Goal: Communication & Community: Answer question/provide support

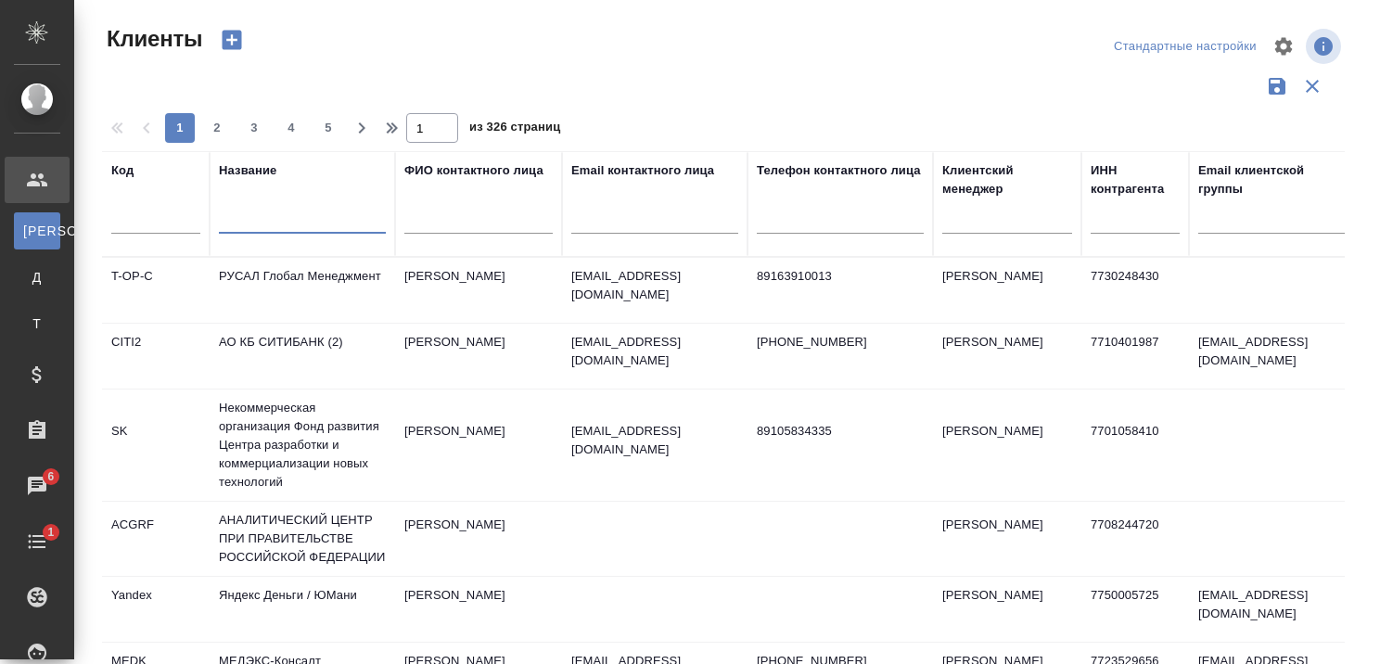
select select "RU"
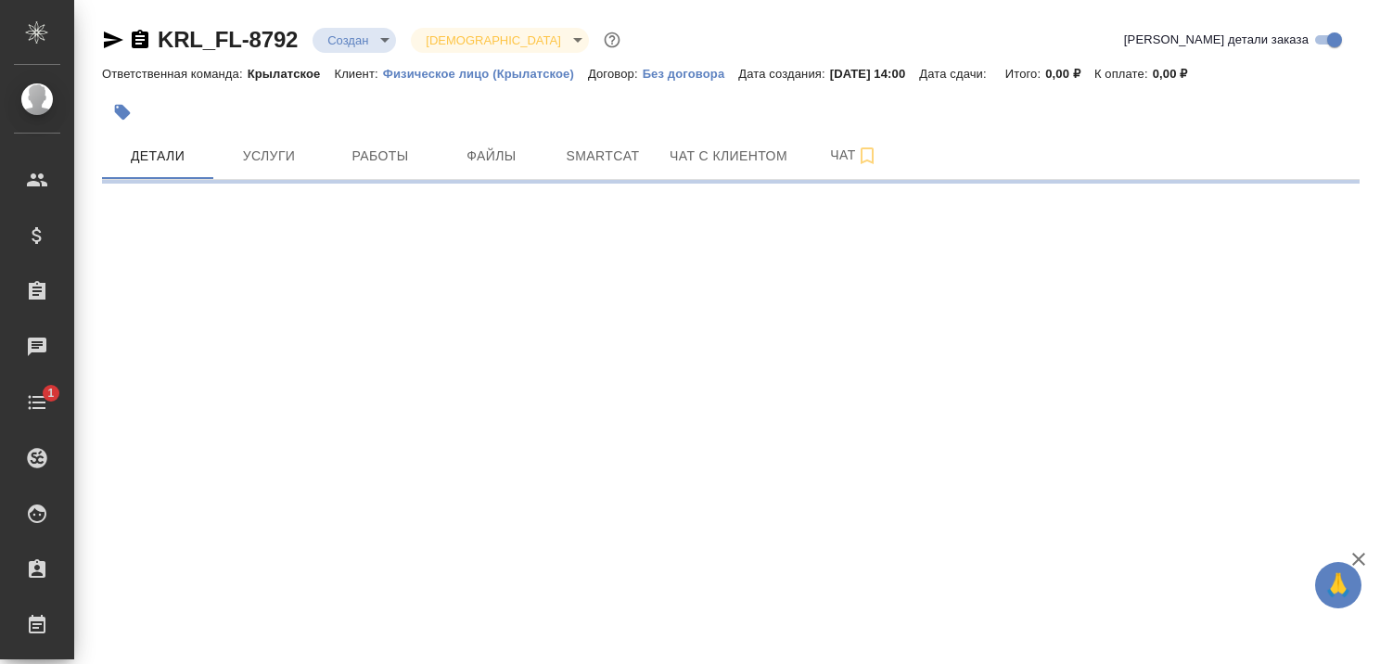
select select "RU"
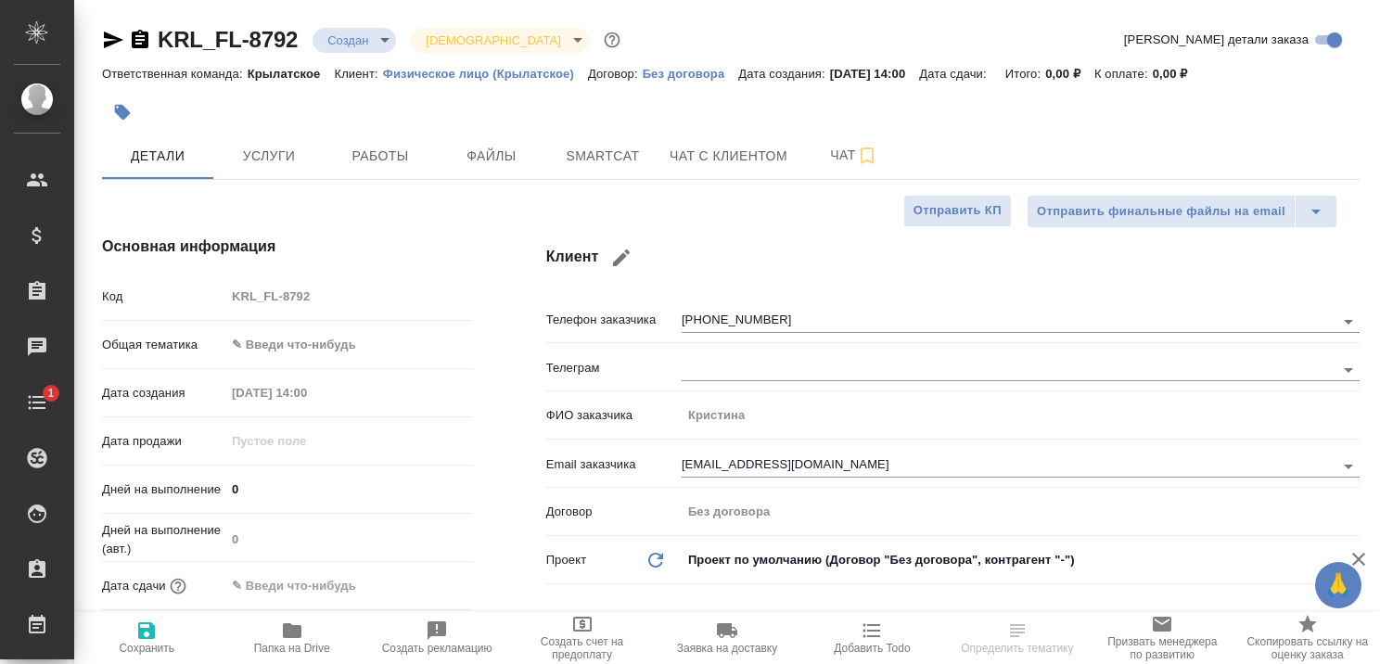
type textarea "x"
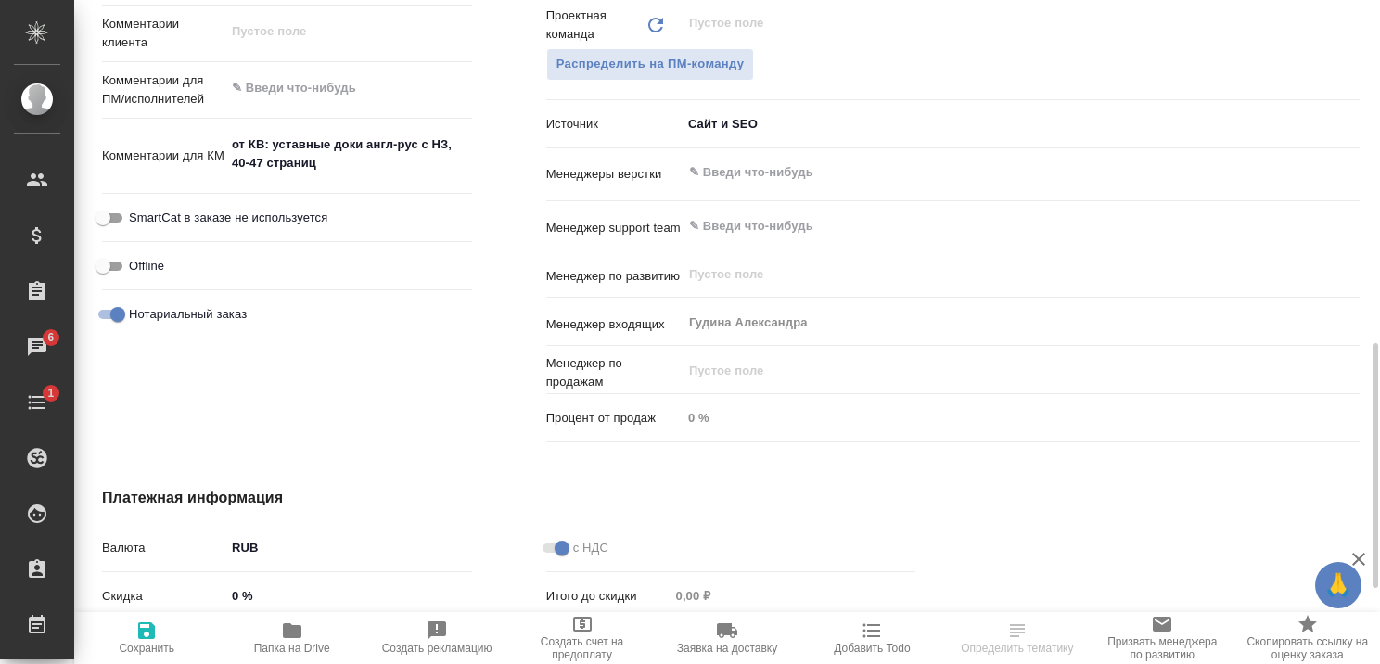
scroll to position [1020, 0]
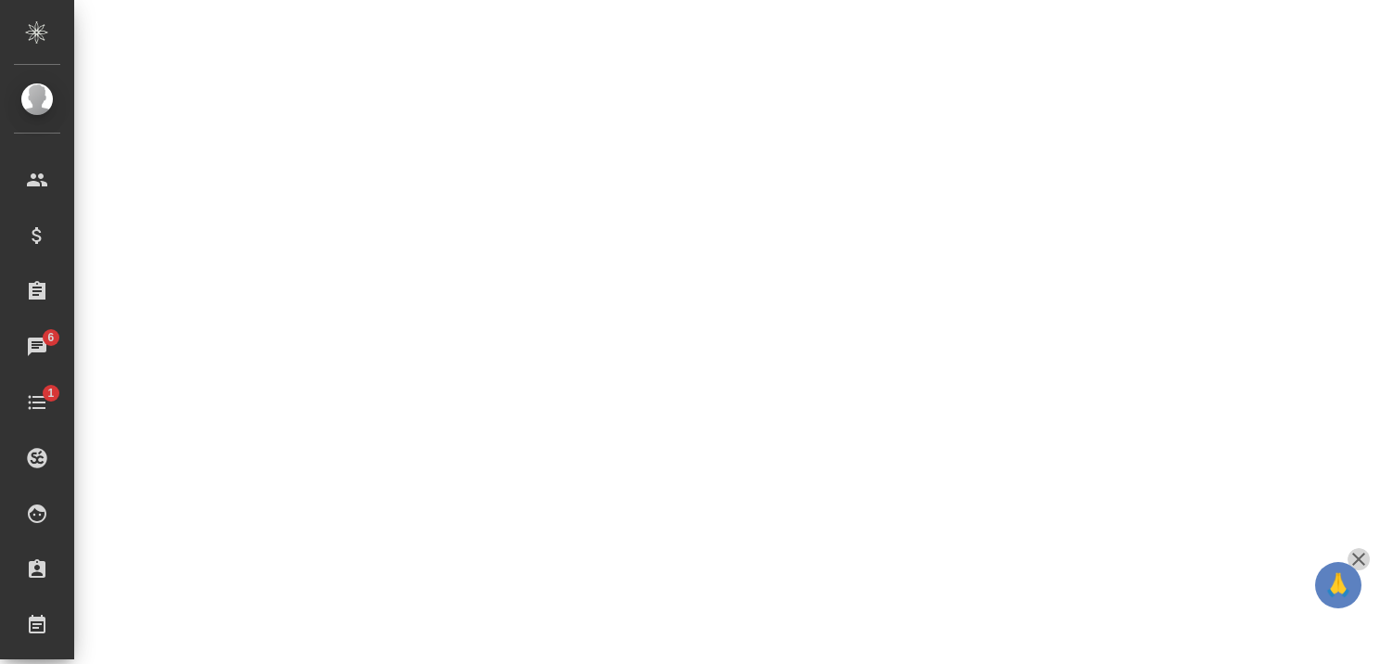
click at [1361, 560] on icon "button" at bounding box center [1358, 559] width 13 height 13
select select "RU"
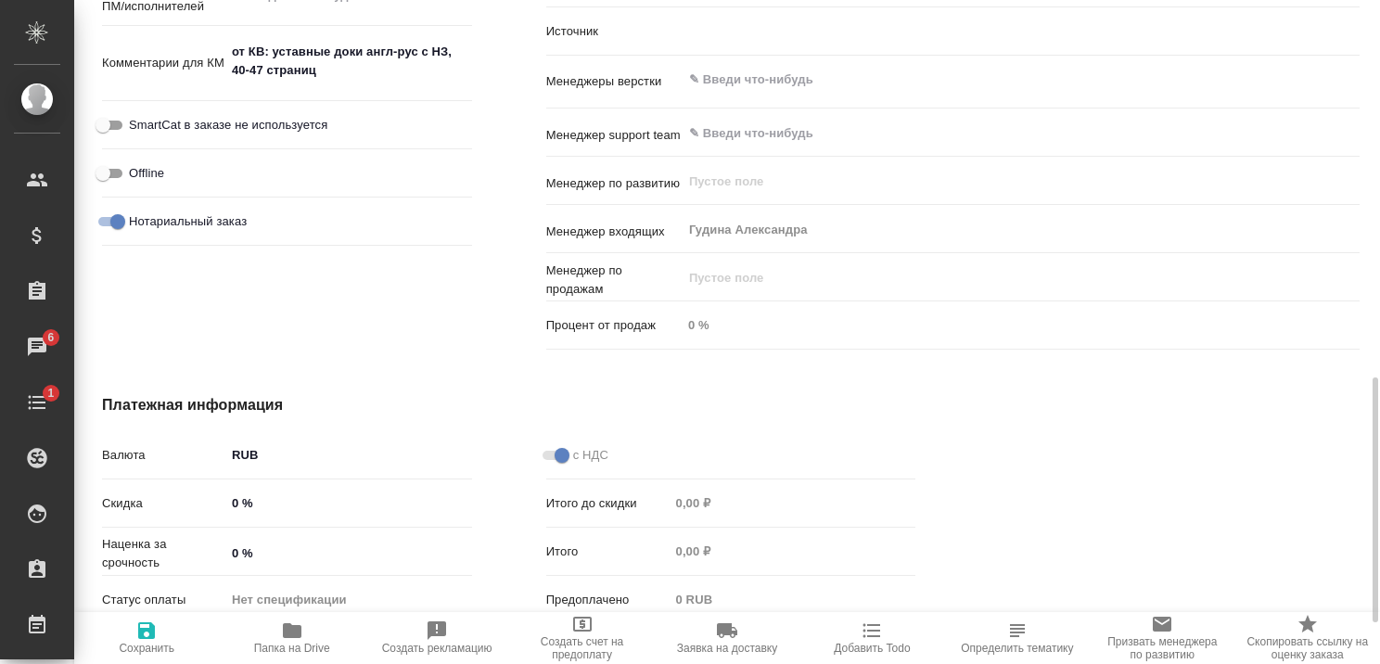
type textarea "x"
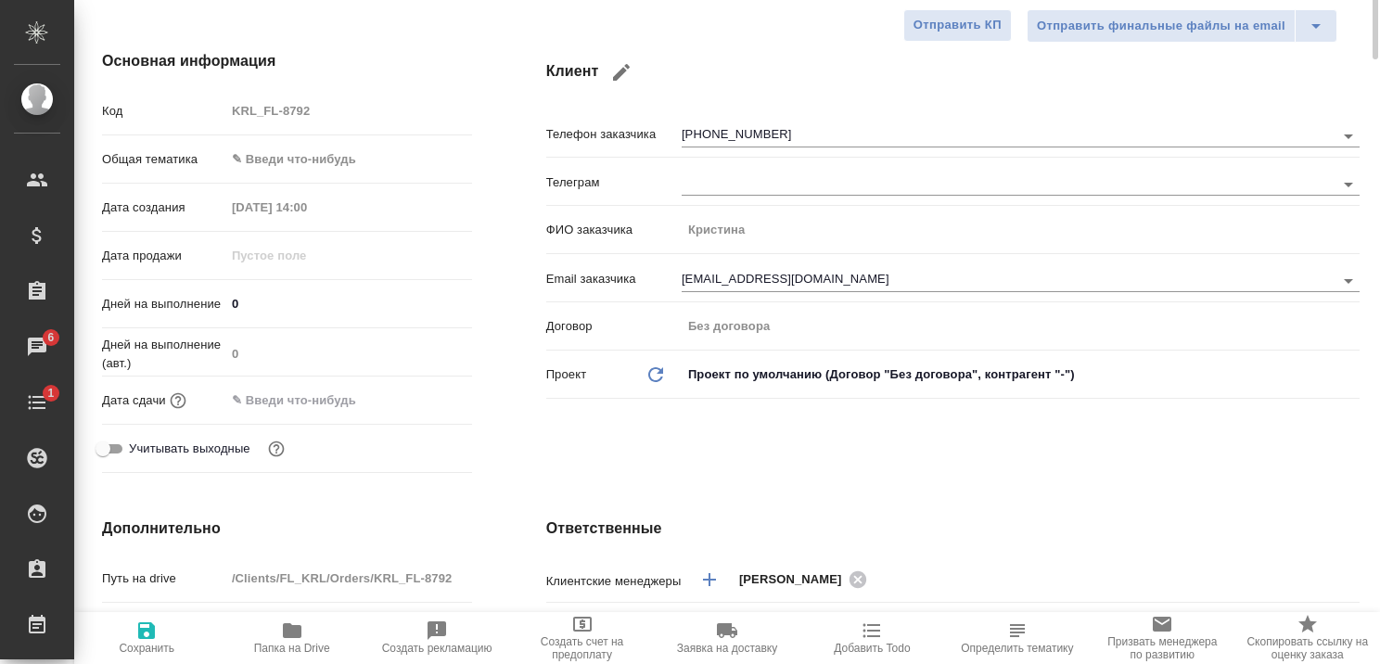
scroll to position [0, 0]
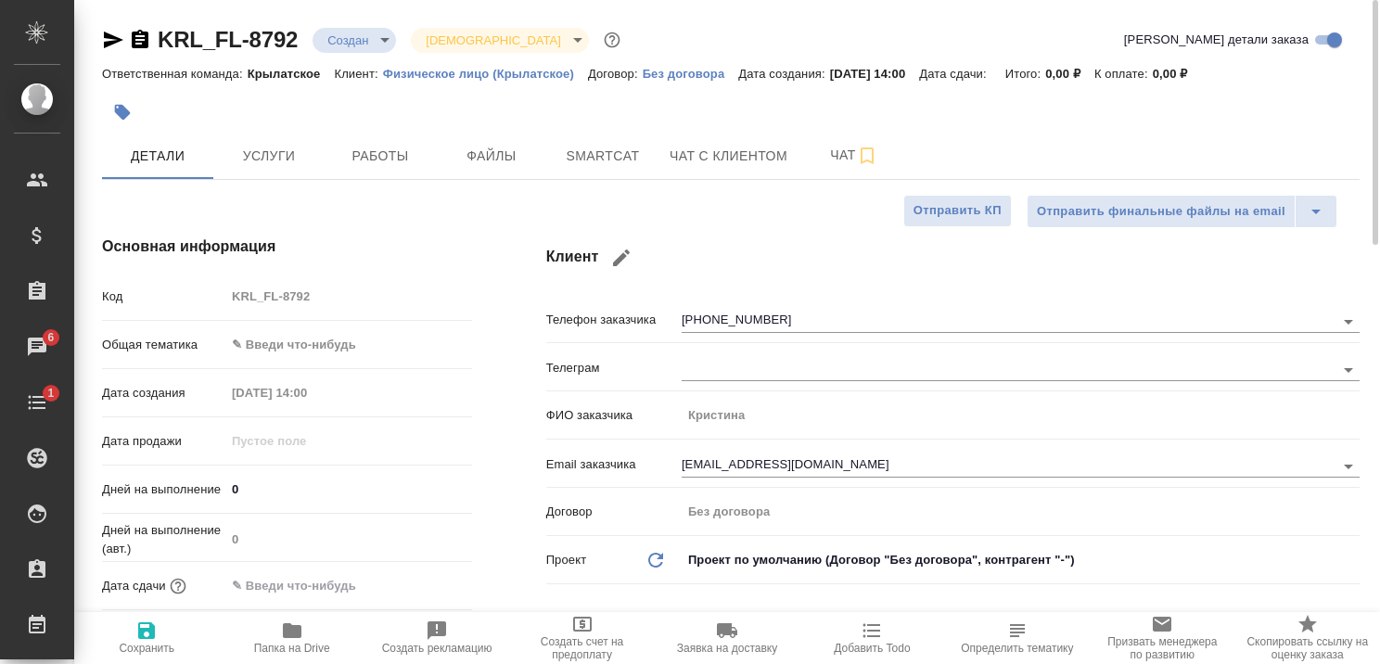
type textarea "x"
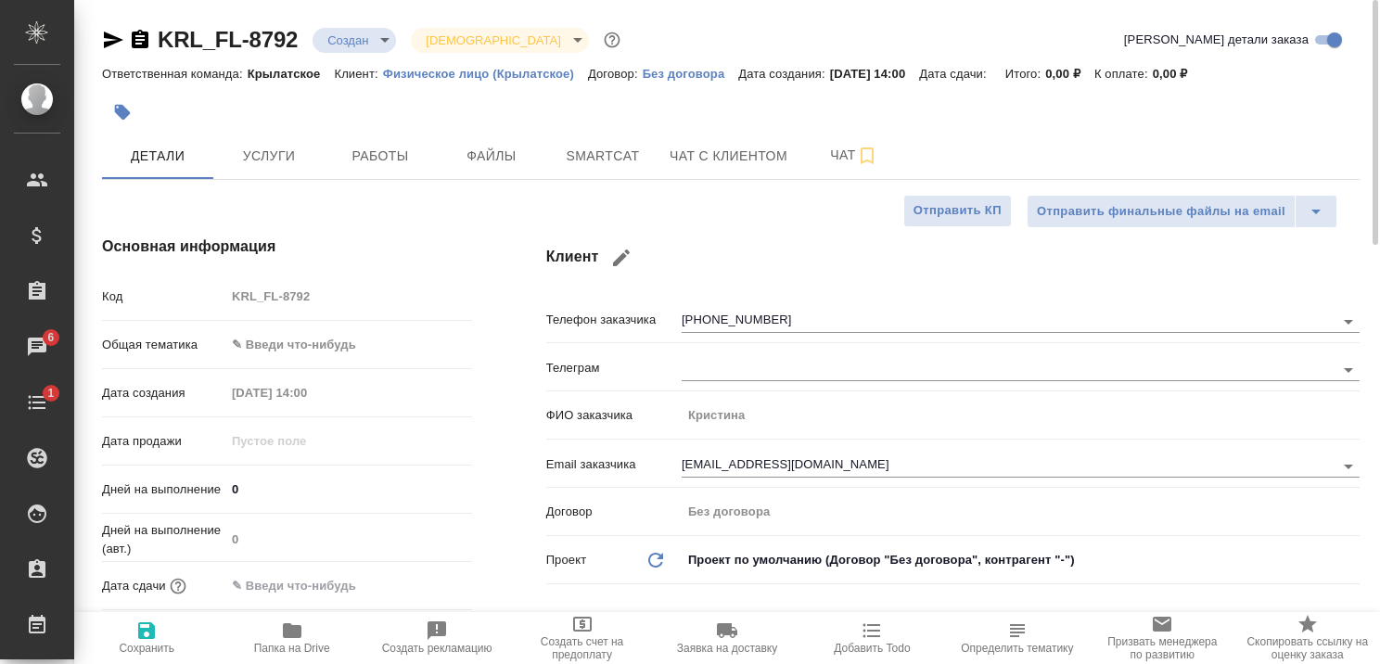
type textarea "x"
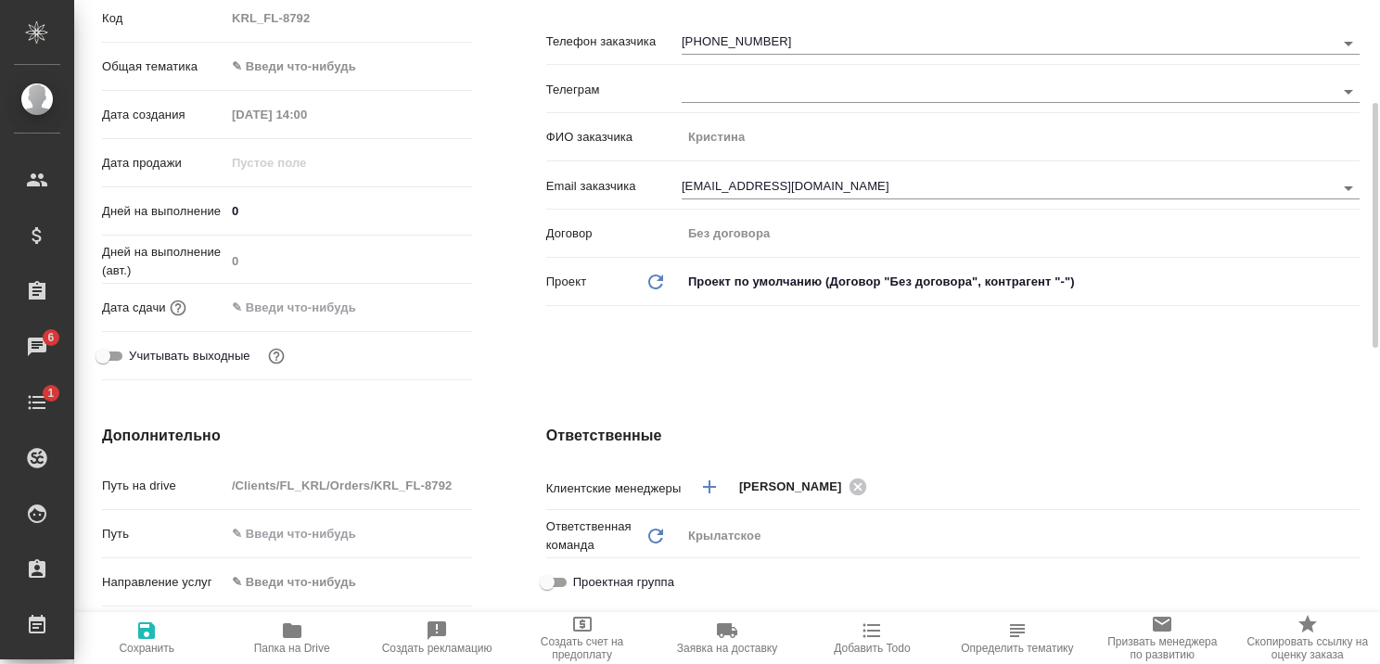
type textarea "x"
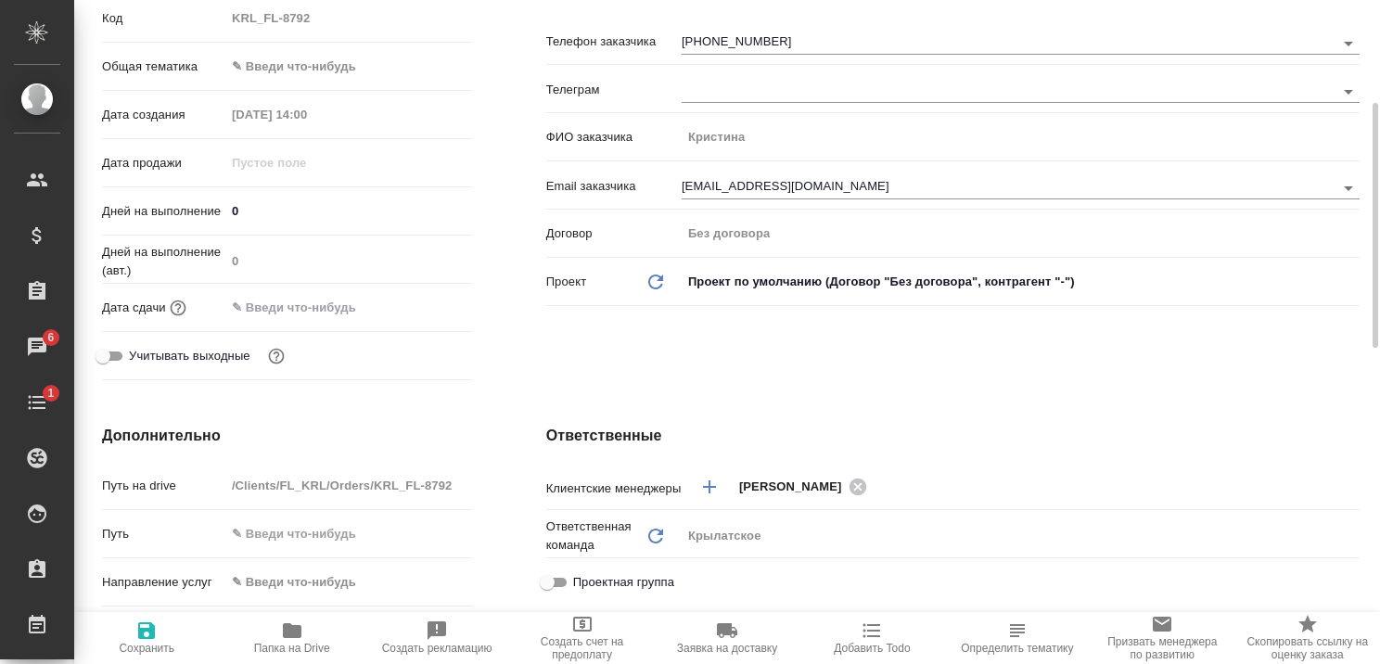
type textarea "x"
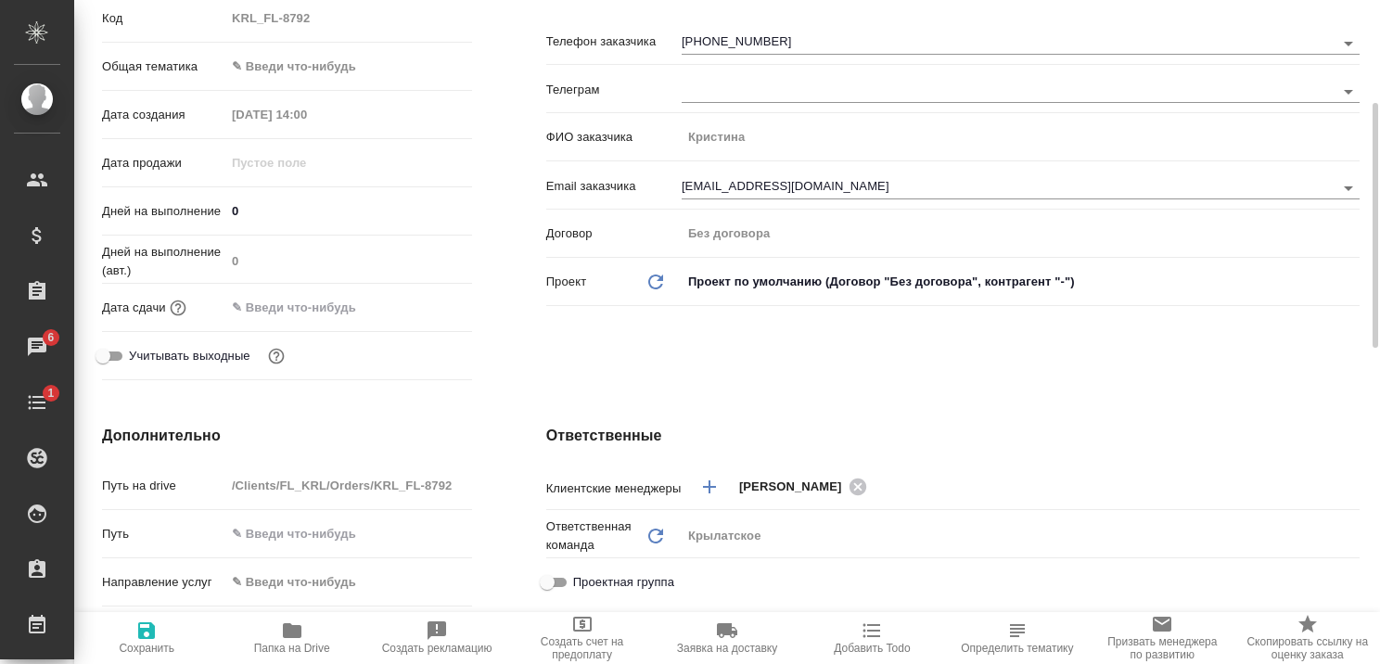
type textarea "x"
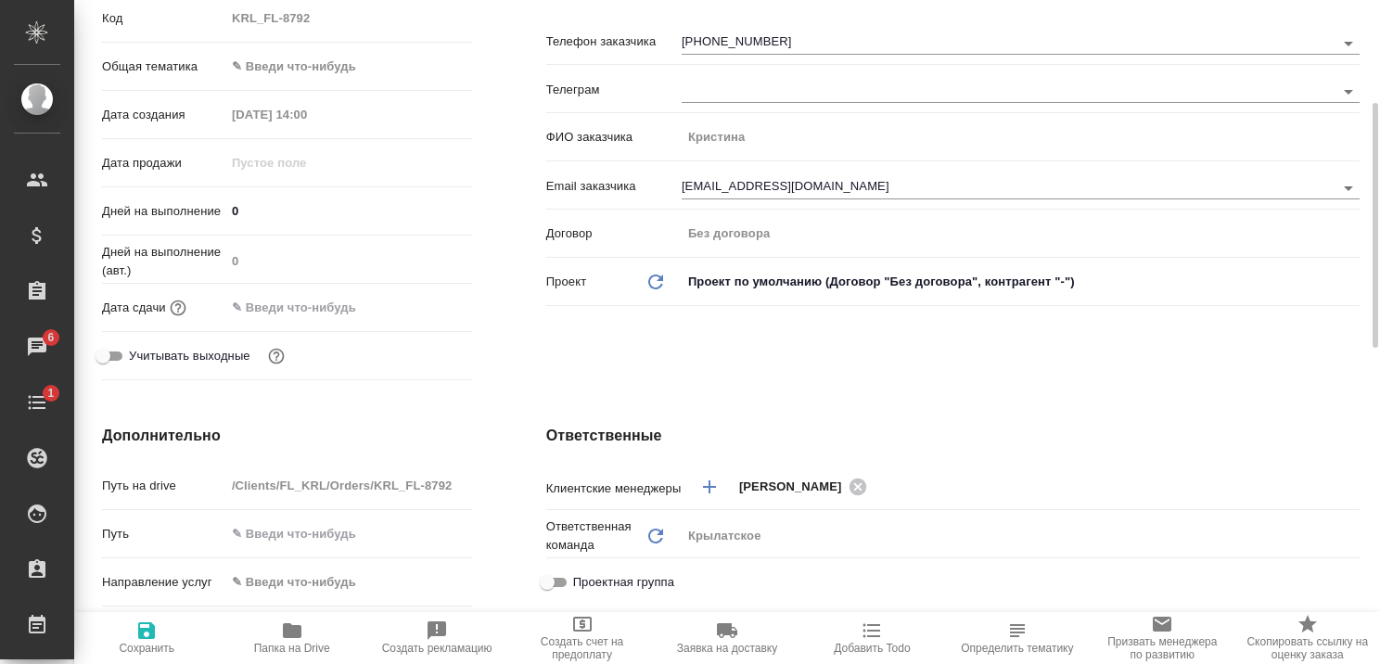
type textarea "x"
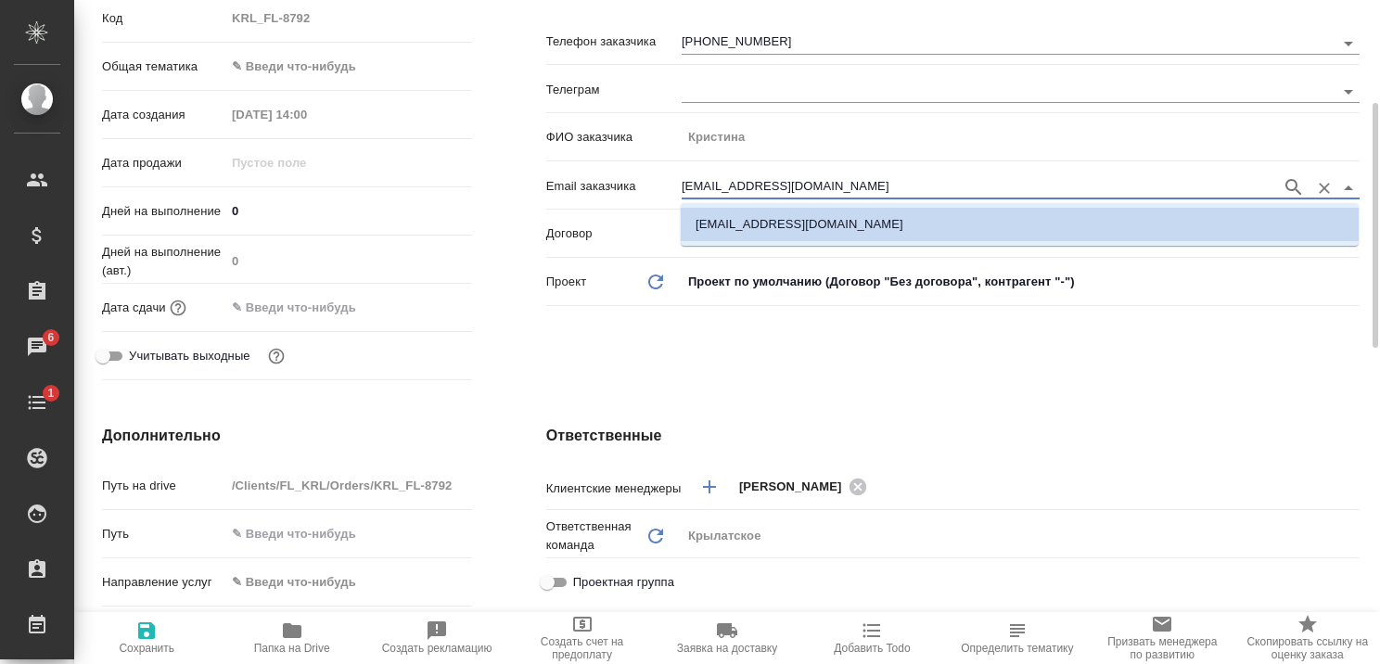
drag, startPoint x: 884, startPoint y: 184, endPoint x: 674, endPoint y: 182, distance: 209.5
click at [674, 182] on div "Email заказчика sysoeva.cristina2016@yandex.ru" at bounding box center [952, 185] width 813 height 32
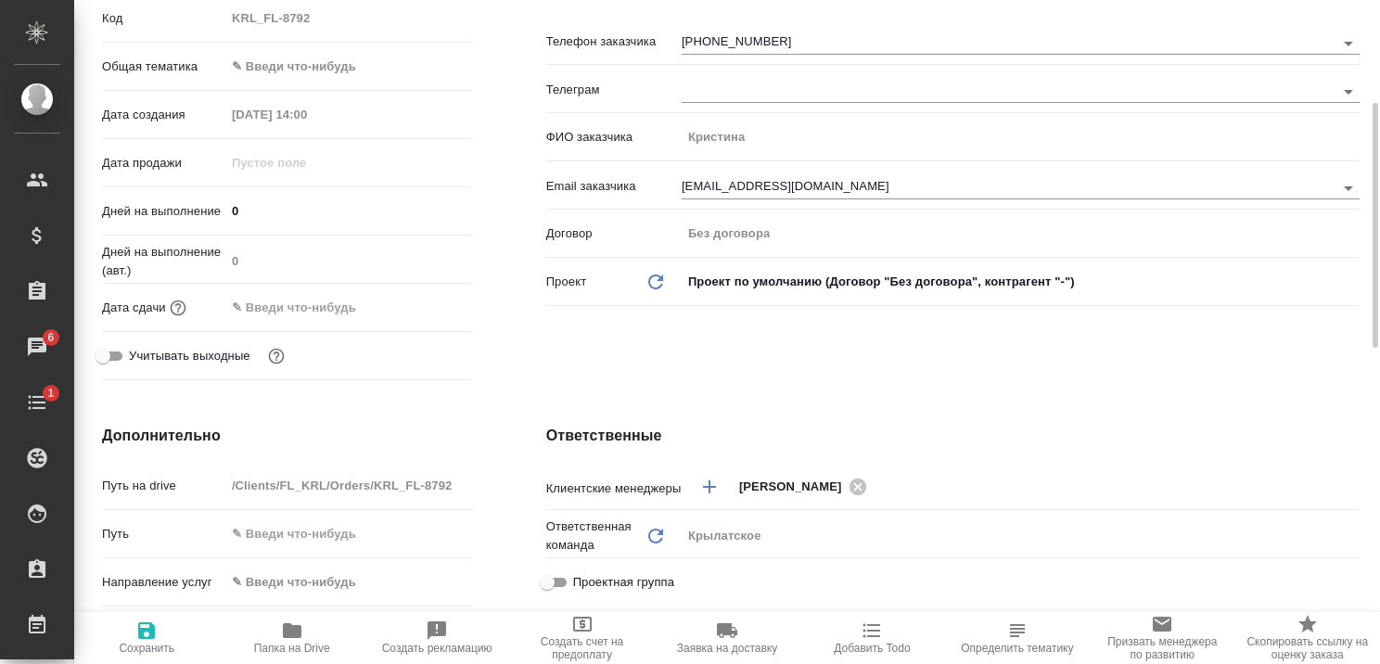
type textarea "x"
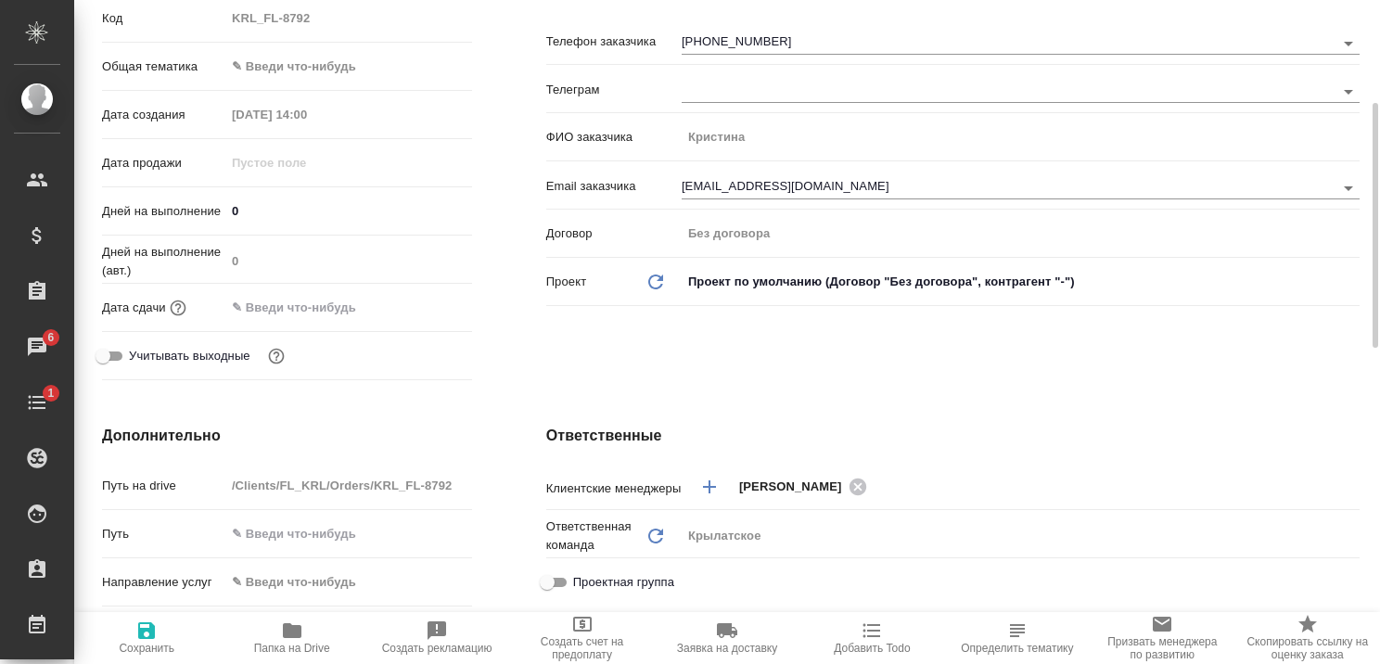
type textarea "x"
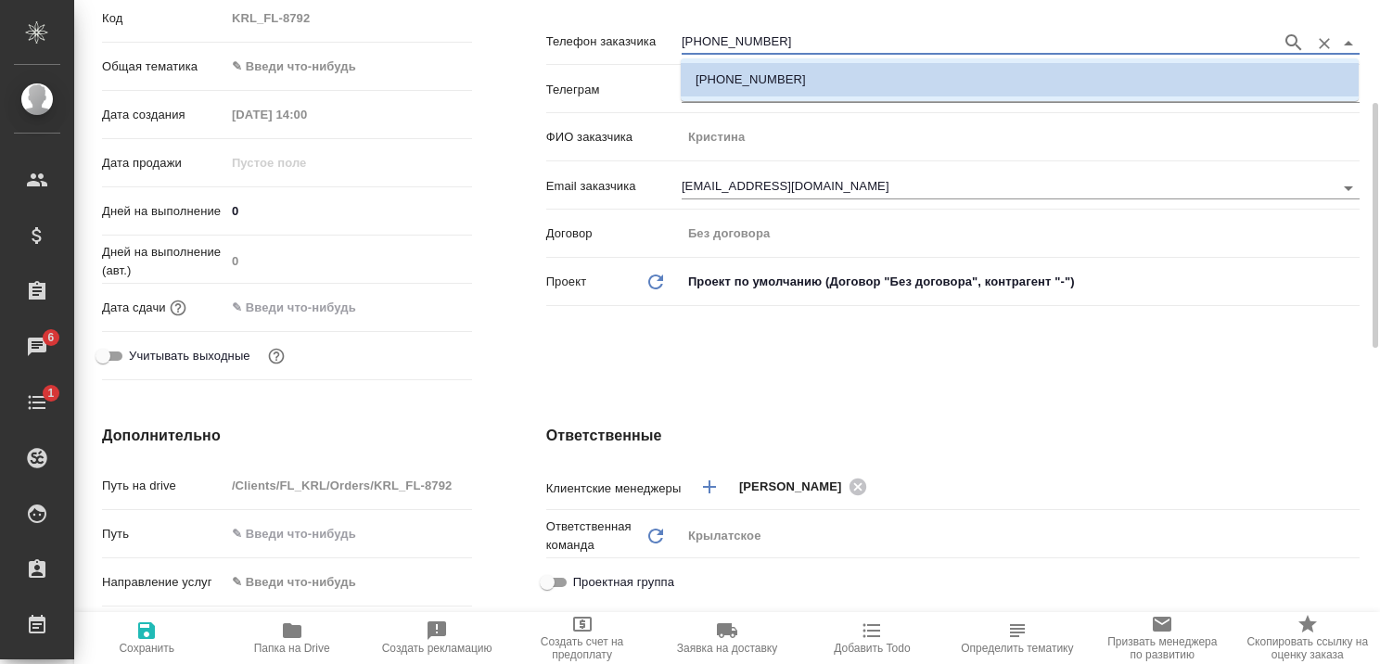
drag, startPoint x: 785, startPoint y: 32, endPoint x: 664, endPoint y: 45, distance: 122.1
click at [664, 45] on div "Телефон заказчика +79102033304" at bounding box center [952, 40] width 813 height 32
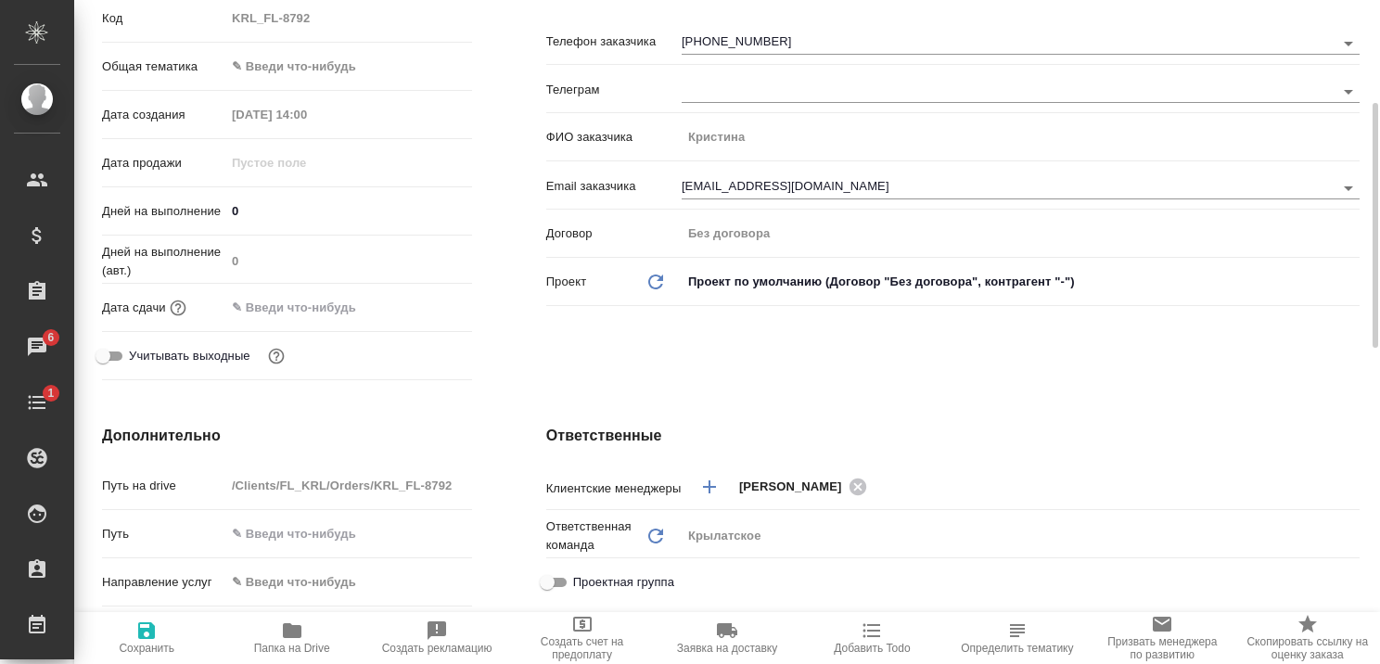
type textarea "x"
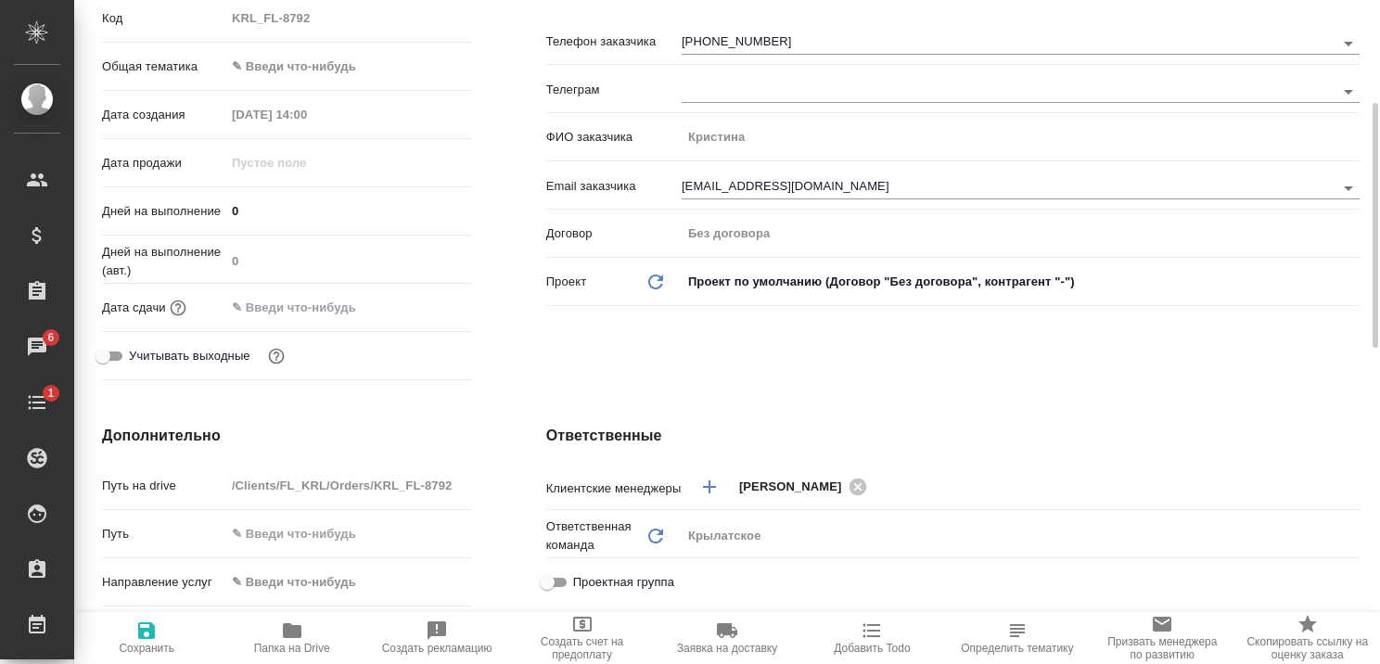
type textarea "x"
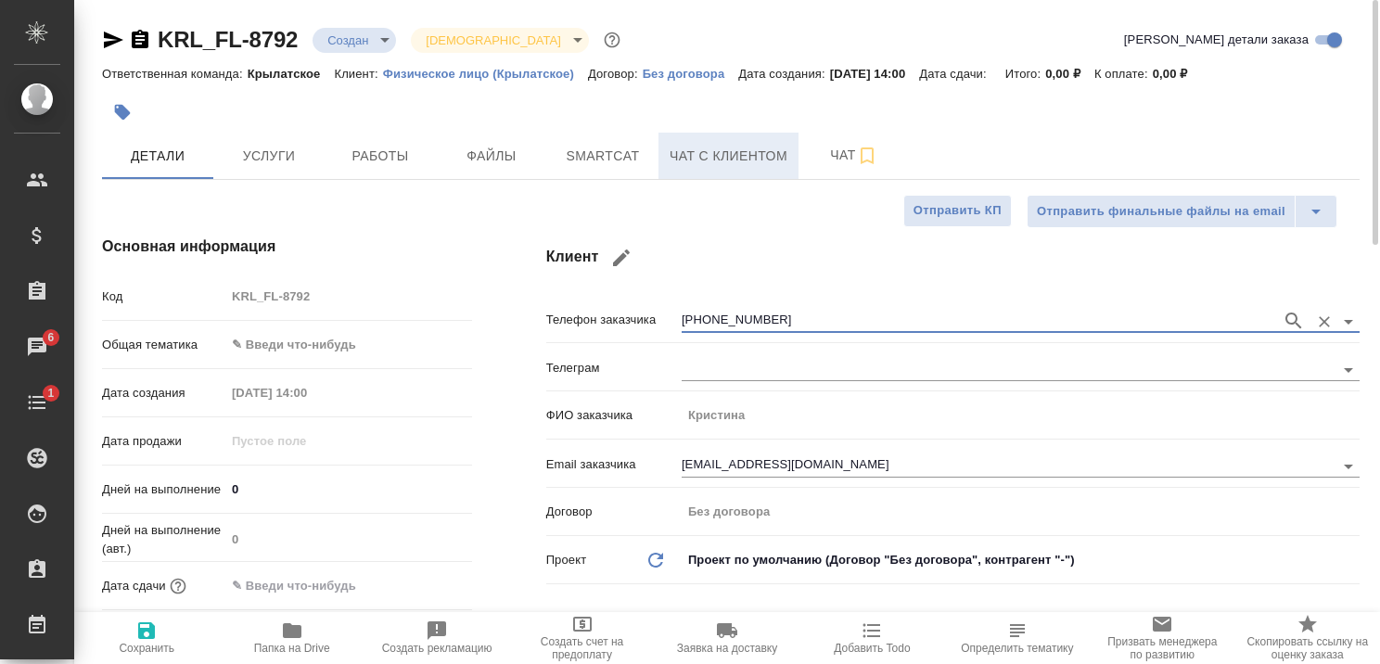
click at [761, 160] on span "Чат с клиентом" at bounding box center [728, 156] width 118 height 23
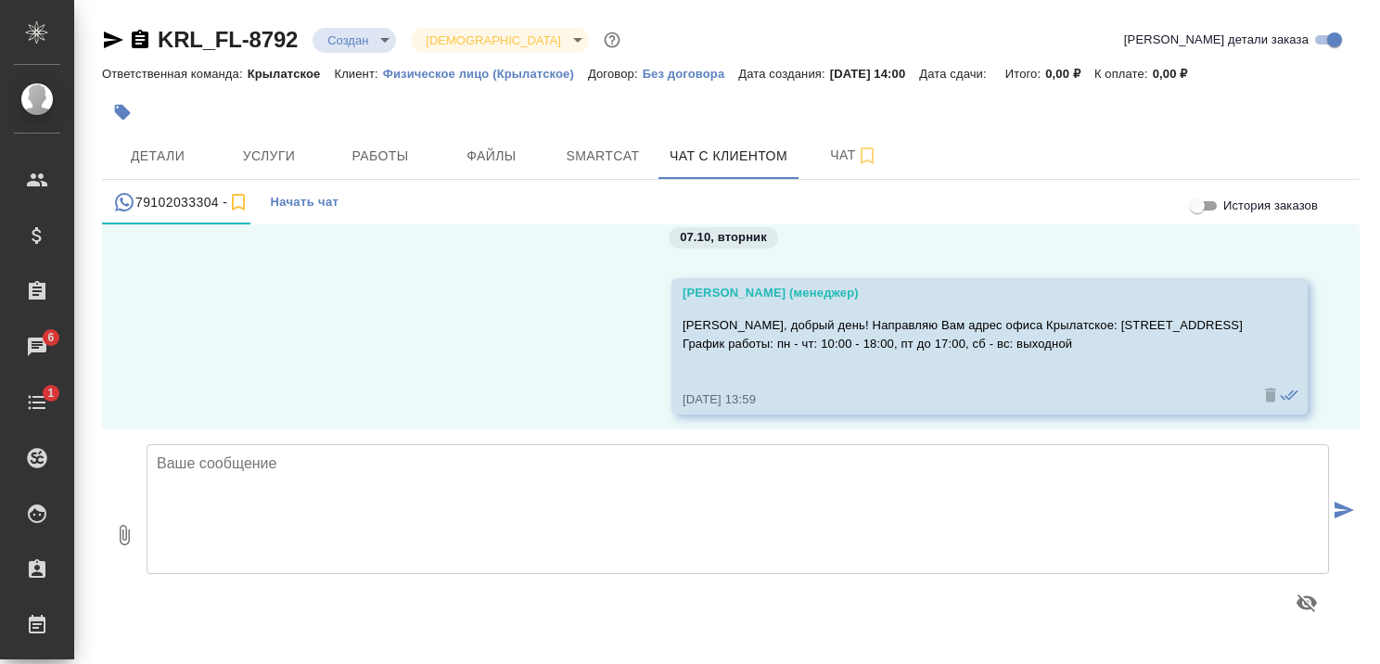
scroll to position [40, 0]
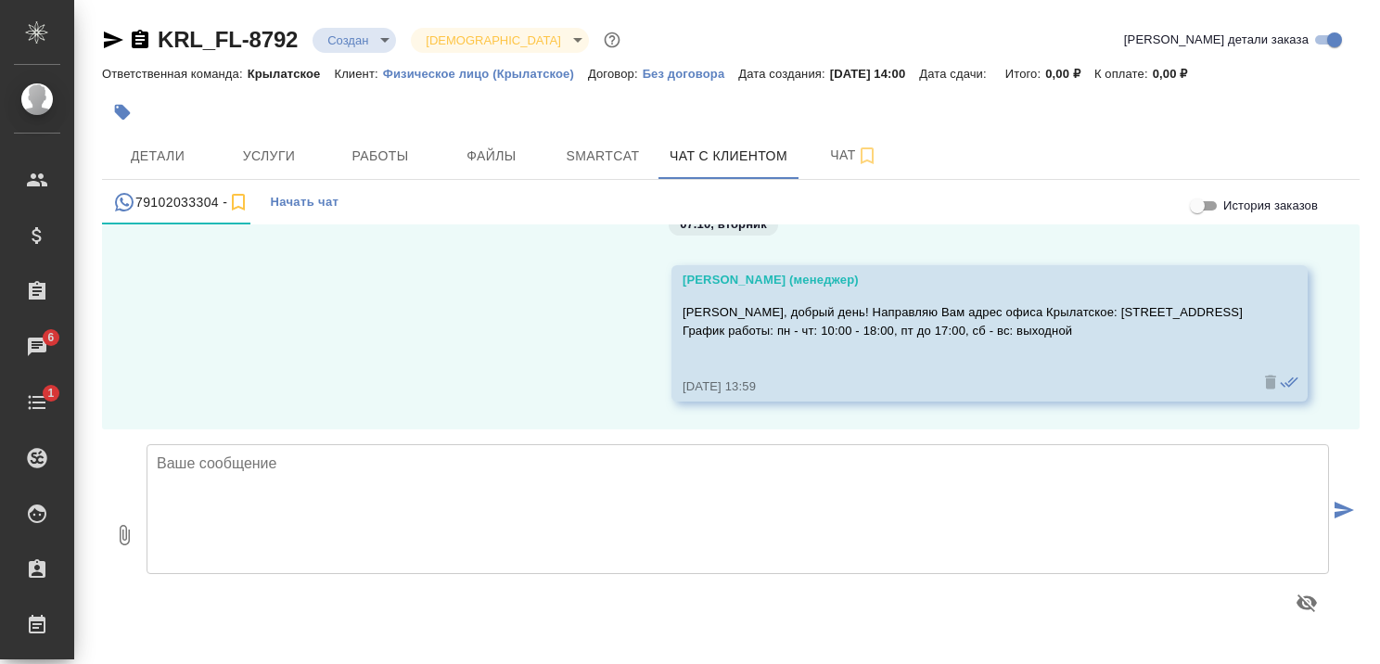
click at [591, 466] on textarea at bounding box center [737, 509] width 1182 height 130
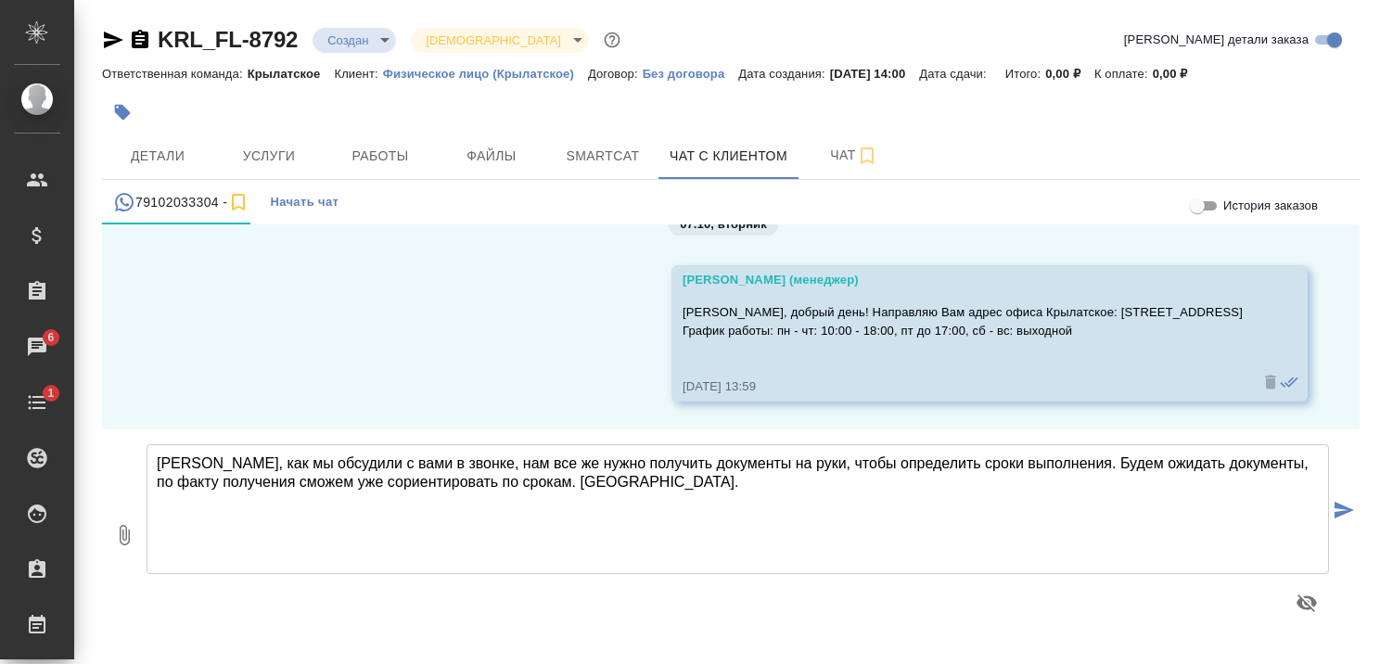
type textarea "Кристина, как мы обсудили с вами в звонке, нам все же нужно получить документы …"
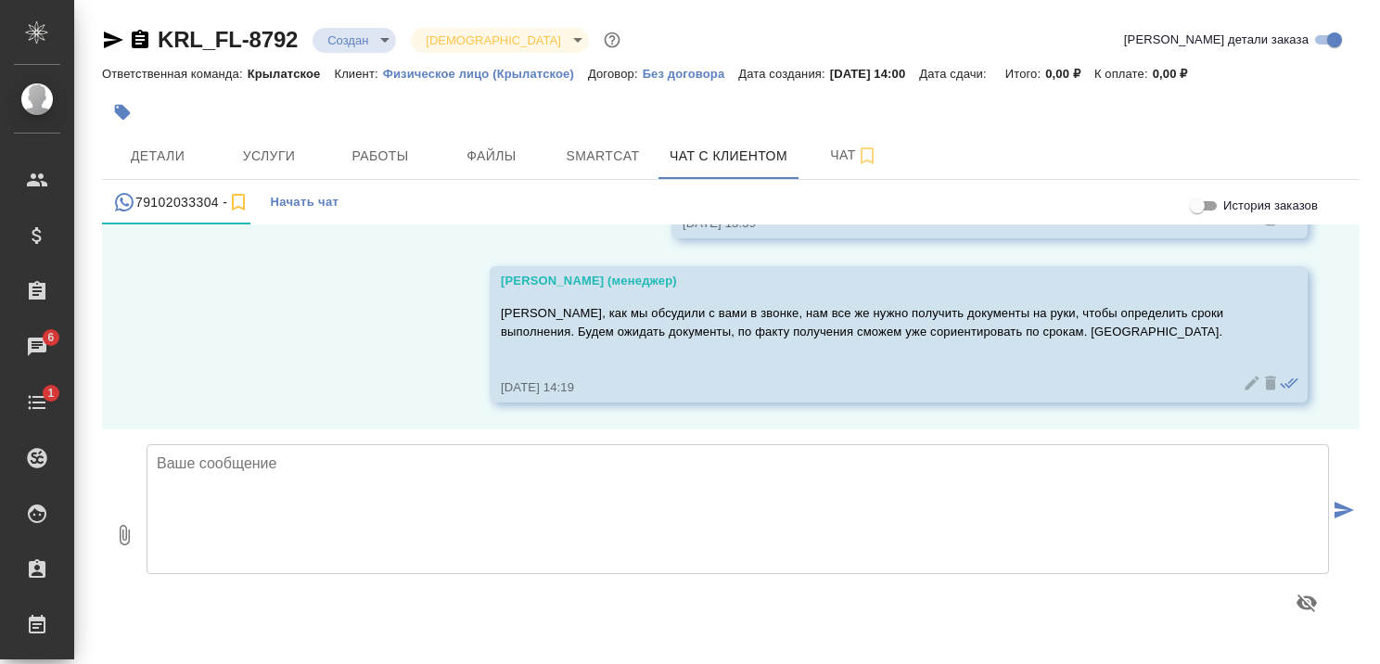
scroll to position [204, 0]
